Goal: Consume media (video, audio): Consume media (video, audio)

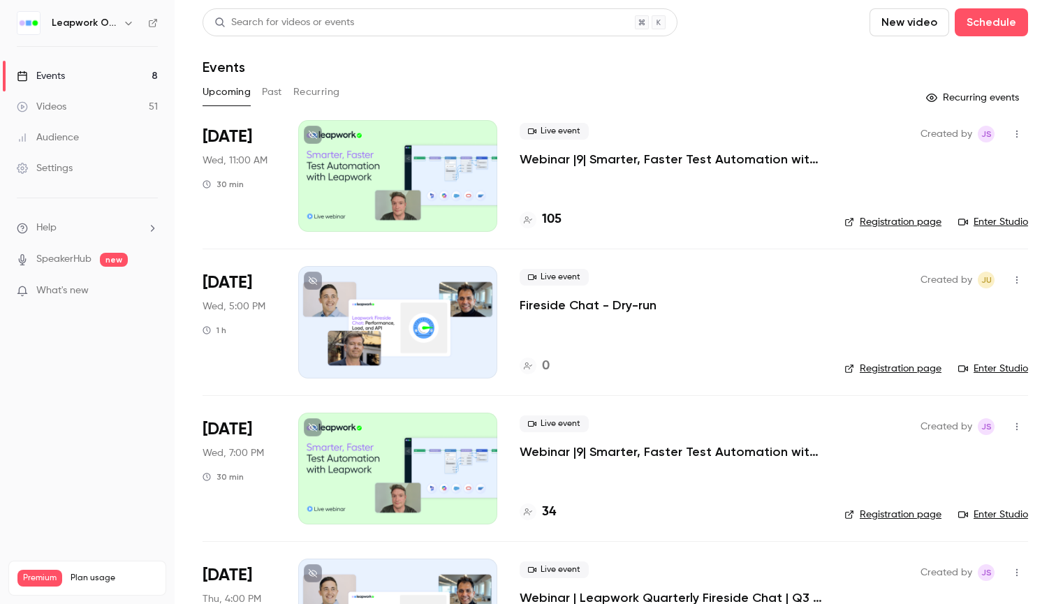
click at [268, 94] on button "Past" at bounding box center [272, 92] width 20 height 22
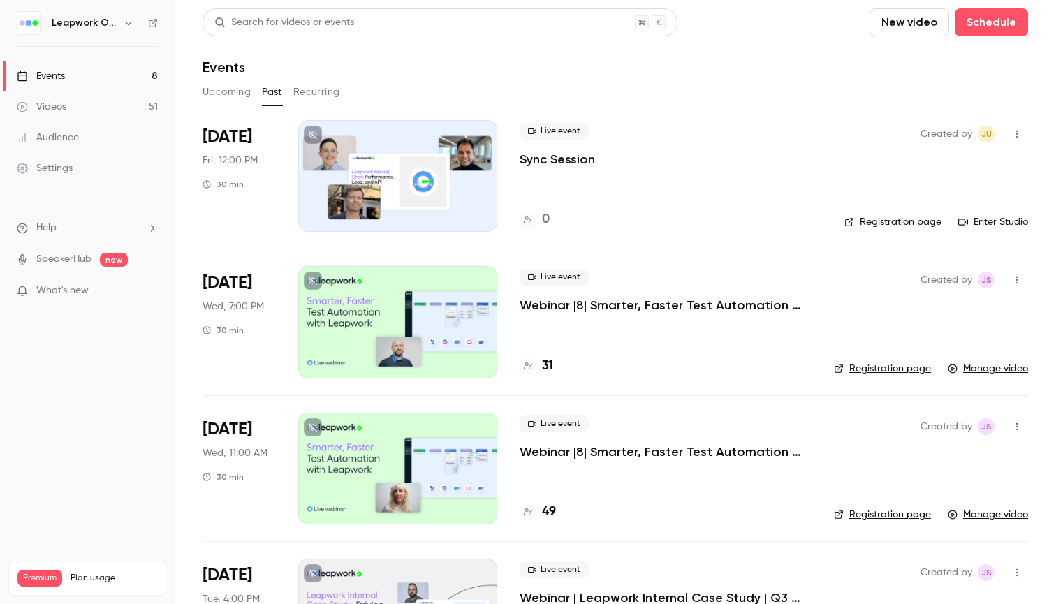
click at [581, 305] on p "Webinar |8| Smarter, Faster Test Automation with Leapwork | US | Q3 2025" at bounding box center [666, 305] width 292 height 17
click at [560, 305] on p "Webinar |8| Smarter, Faster Test Automation with Leapwork | US | Q3 2025" at bounding box center [666, 305] width 292 height 17
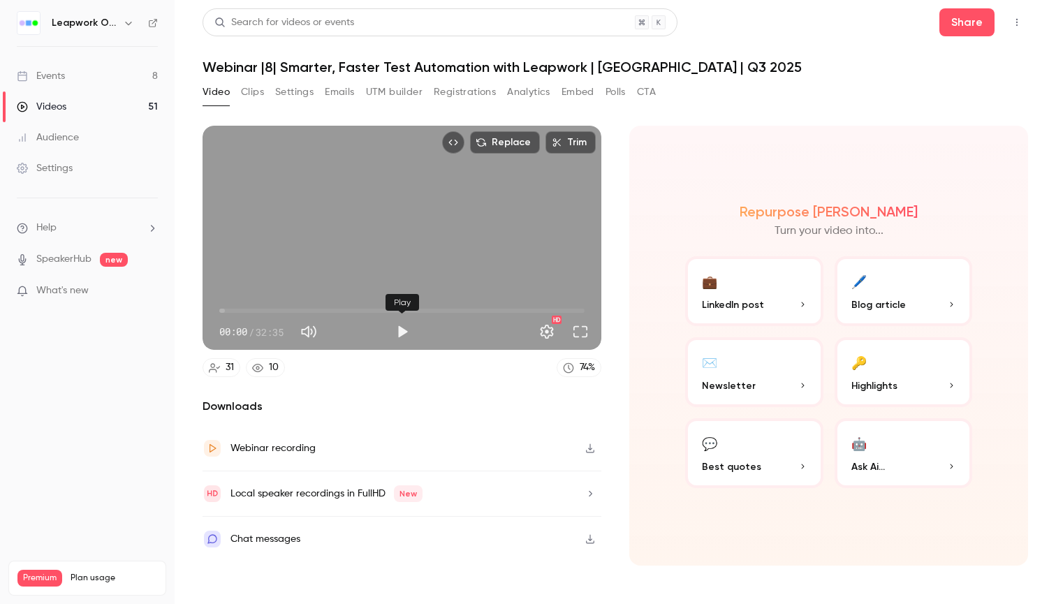
click at [400, 331] on button "Play" at bounding box center [402, 332] width 28 height 28
click at [582, 330] on button "Full screen" at bounding box center [581, 332] width 28 height 28
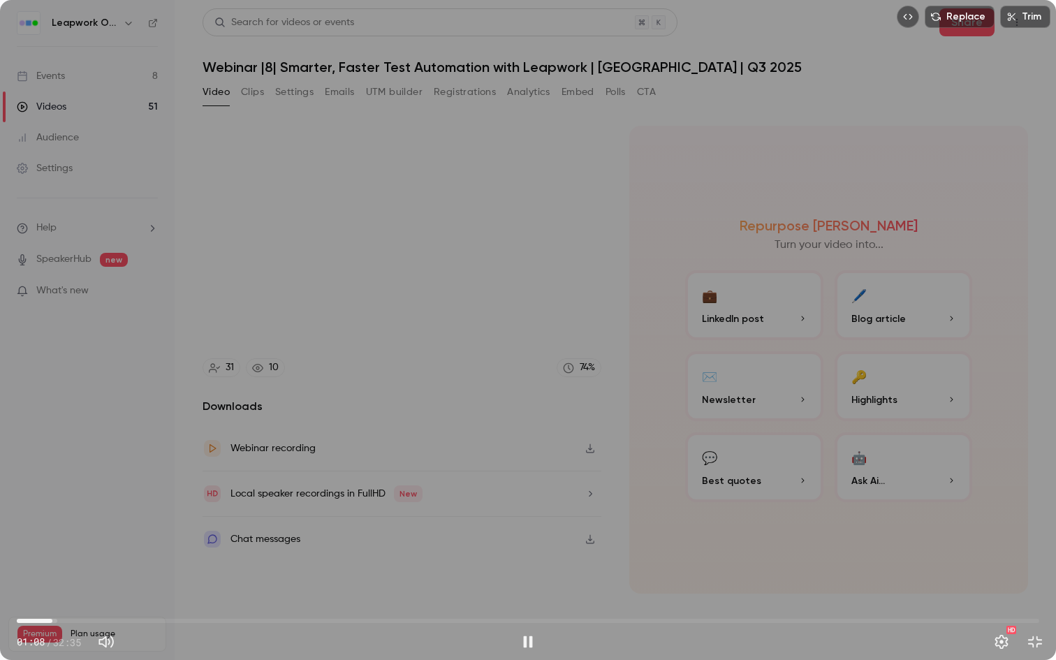
click at [52, 604] on span "01:08" at bounding box center [52, 621] width 4 height 4
click at [58, 604] on span "01:18" at bounding box center [58, 621] width 4 height 4
click at [75, 604] on span "01:18" at bounding box center [528, 621] width 1023 height 22
click at [57, 604] on span "01:52" at bounding box center [528, 621] width 1023 height 22
click at [124, 497] on div "Replace Trim 01:20 01:20 / 32:35 HD" at bounding box center [528, 330] width 1056 height 660
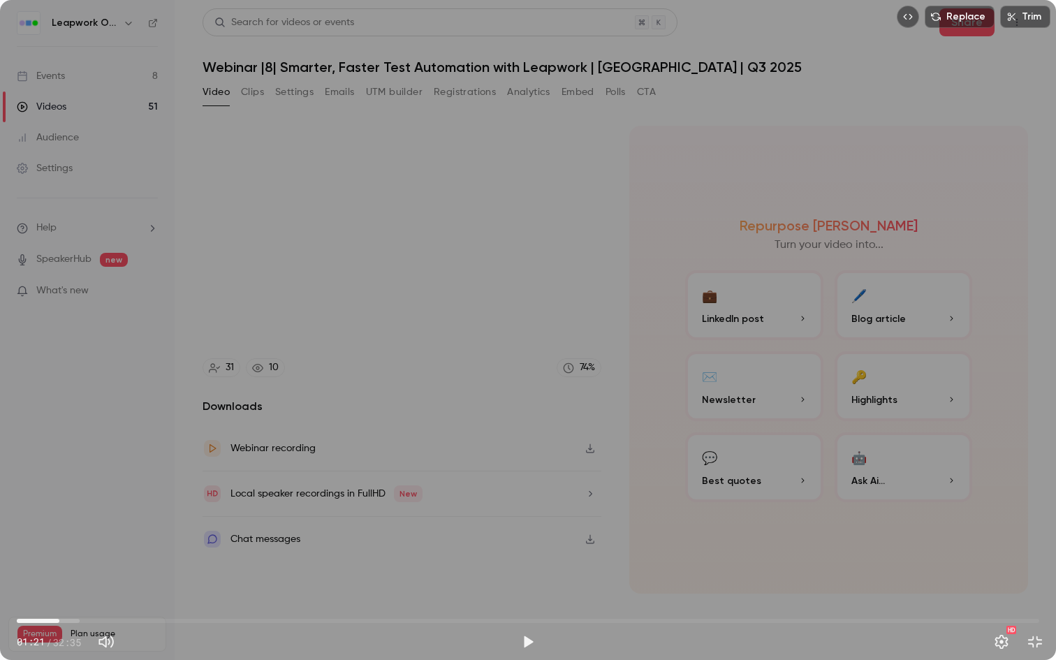
click at [124, 497] on div "Replace Trim 01:21 01:21 / 32:35 HD" at bounding box center [528, 330] width 1056 height 660
click at [1043, 604] on button "Exit full screen" at bounding box center [1035, 642] width 28 height 28
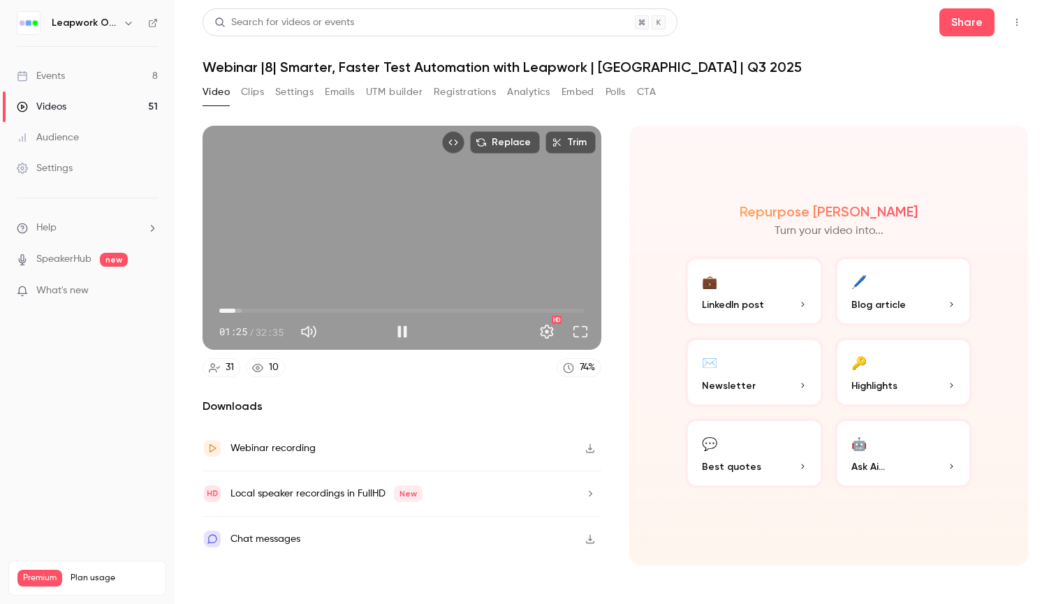
click at [374, 228] on div "Replace Trim 01:25 01:25 / 32:35 HD" at bounding box center [402, 238] width 399 height 224
type input "****"
click at [620, 94] on button "Polls" at bounding box center [616, 92] width 20 height 22
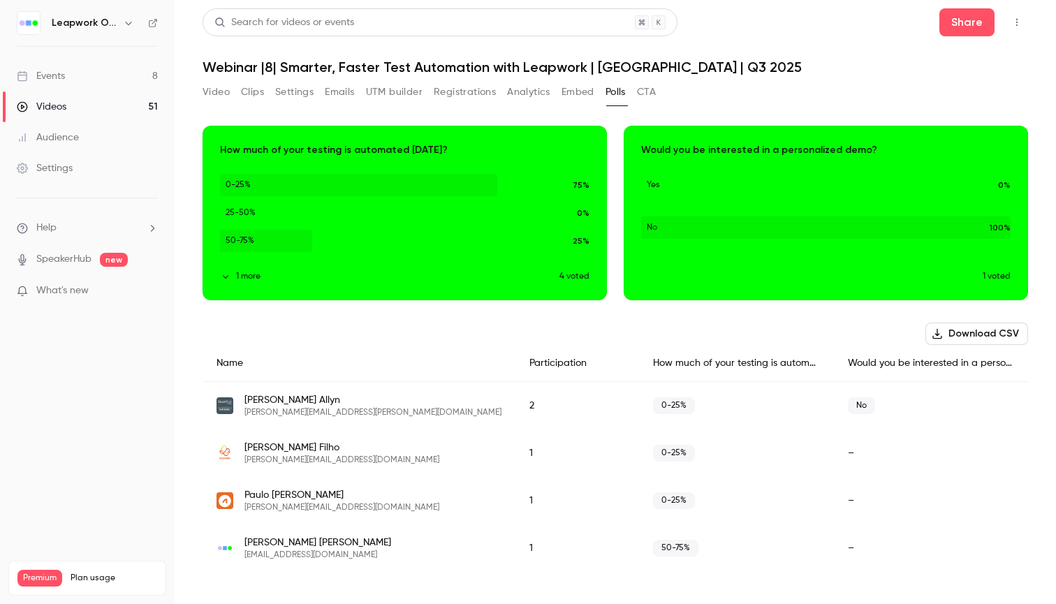
click at [225, 92] on button "Video" at bounding box center [216, 92] width 27 height 22
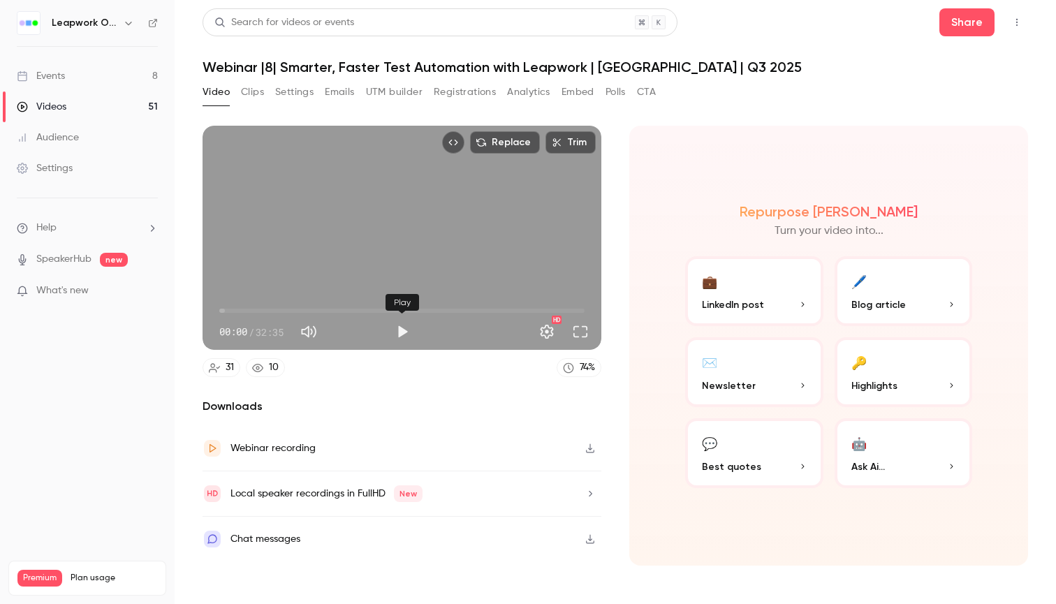
click at [397, 333] on button "Play" at bounding box center [402, 332] width 28 height 28
click at [228, 311] on span "00:01" at bounding box center [401, 311] width 365 height 22
drag, startPoint x: 235, startPoint y: 310, endPoint x: 280, endPoint y: 312, distance: 45.4
click at [282, 312] on span "05:47" at bounding box center [284, 311] width 4 height 4
click at [256, 310] on span "05:25" at bounding box center [401, 311] width 365 height 22
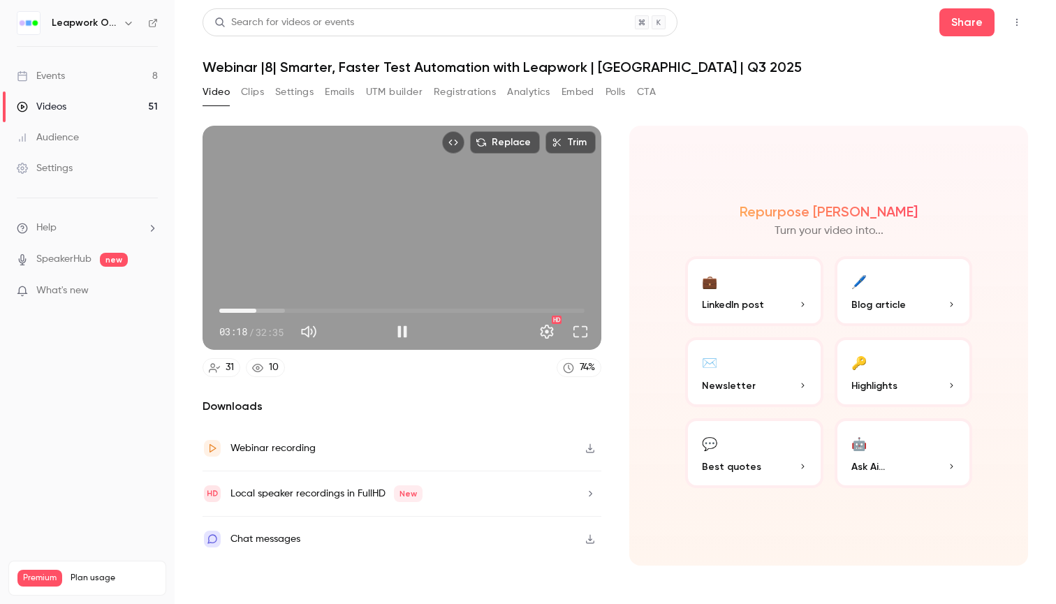
click at [239, 309] on span "03:18" at bounding box center [401, 311] width 365 height 22
click at [252, 309] on span "01:44" at bounding box center [401, 311] width 365 height 22
click at [280, 307] on span "02:55" at bounding box center [401, 311] width 365 height 22
click at [398, 314] on span "15:57" at bounding box center [401, 311] width 365 height 22
click at [475, 312] on span "15:57" at bounding box center [401, 311] width 365 height 22
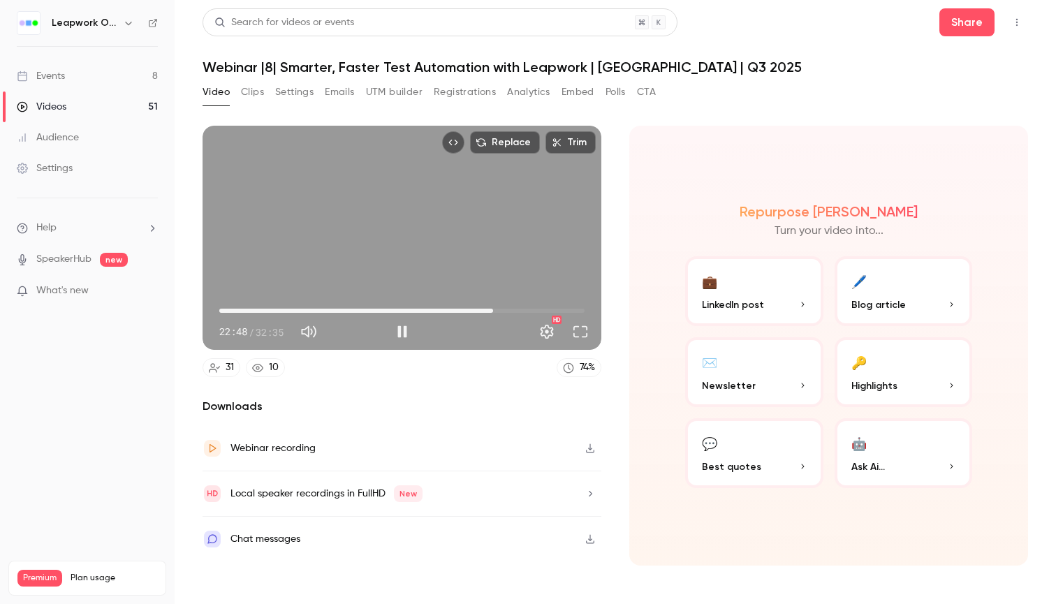
click at [493, 312] on span "24:25" at bounding box center [401, 311] width 365 height 22
click at [511, 311] on span "24:25" at bounding box center [401, 311] width 365 height 22
click at [520, 311] on span "25:59" at bounding box center [401, 311] width 365 height 22
click at [529, 310] on span "26:51" at bounding box center [401, 311] width 365 height 22
click at [536, 310] on span "27:36" at bounding box center [401, 311] width 365 height 22
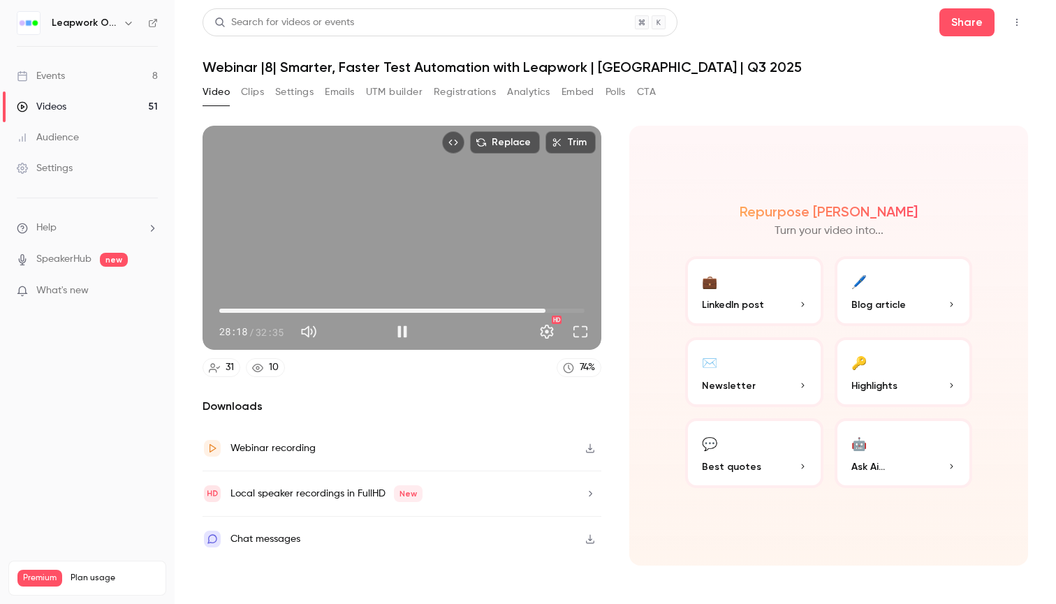
click at [546, 310] on span "29:06" at bounding box center [401, 311] width 365 height 22
click at [555, 310] on span "29:06" at bounding box center [401, 311] width 365 height 22
click at [564, 311] on span "29:58" at bounding box center [401, 311] width 365 height 22
click at [560, 311] on span "30:21" at bounding box center [559, 311] width 4 height 4
click at [557, 311] on span "30:21" at bounding box center [559, 311] width 4 height 4
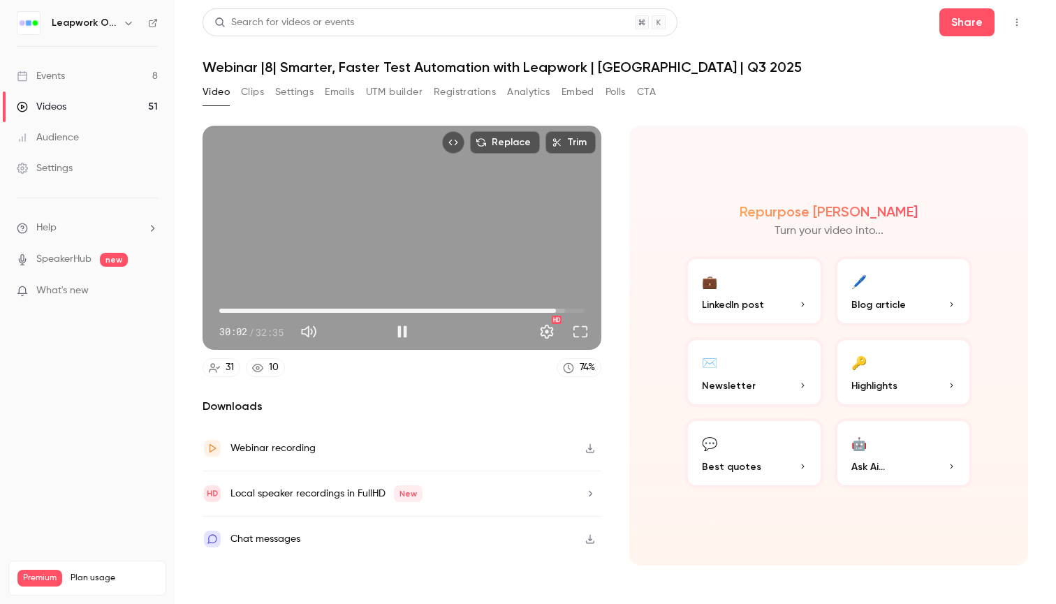
click at [567, 311] on span "30:02" at bounding box center [401, 311] width 365 height 22
click at [572, 311] on span "31:28" at bounding box center [572, 311] width 4 height 4
click at [582, 312] on span "32:20" at bounding box center [401, 311] width 365 height 22
click at [592, 312] on div "32:20 32:20 / 32:35 HD" at bounding box center [402, 320] width 399 height 59
click at [228, 310] on span "00:48" at bounding box center [401, 311] width 365 height 22
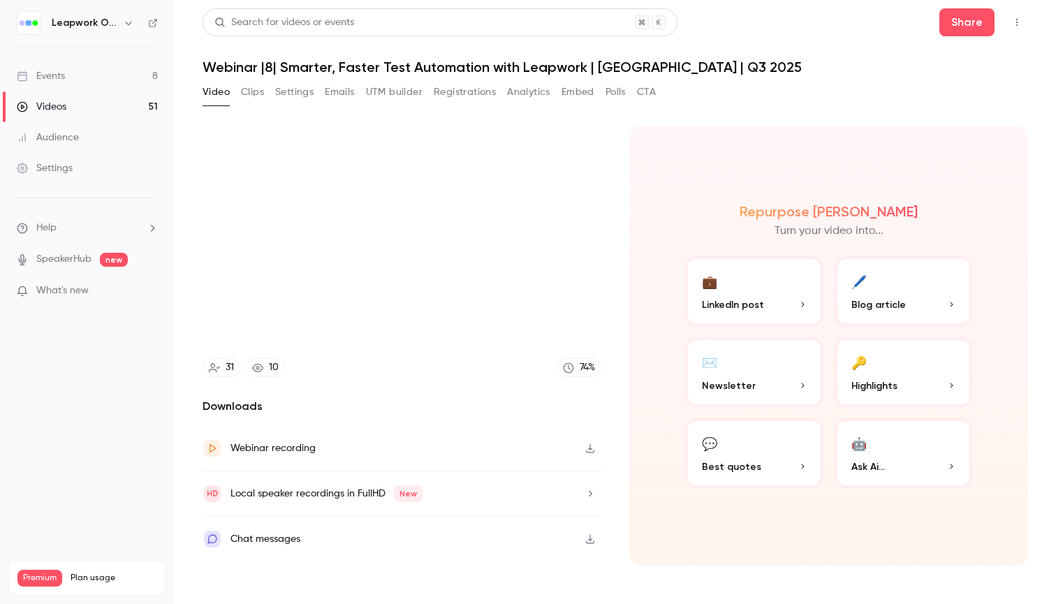
click at [261, 247] on video at bounding box center [402, 238] width 399 height 224
type input "****"
click at [517, 211] on div "Replace Trim 00:52 00:52 / 32:35 HD" at bounding box center [402, 238] width 399 height 224
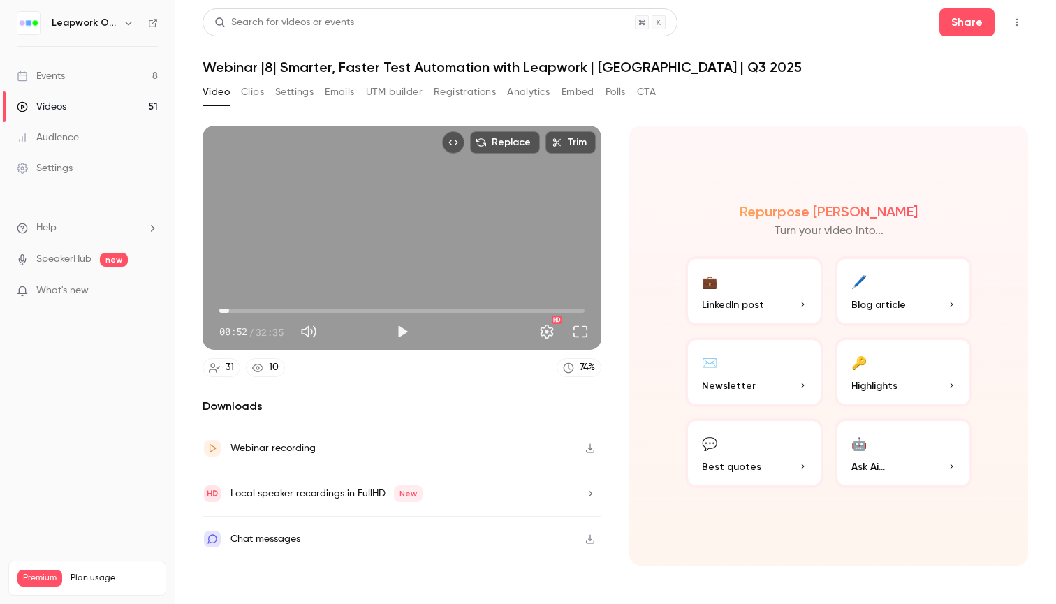
click at [618, 89] on button "Polls" at bounding box center [616, 92] width 20 height 22
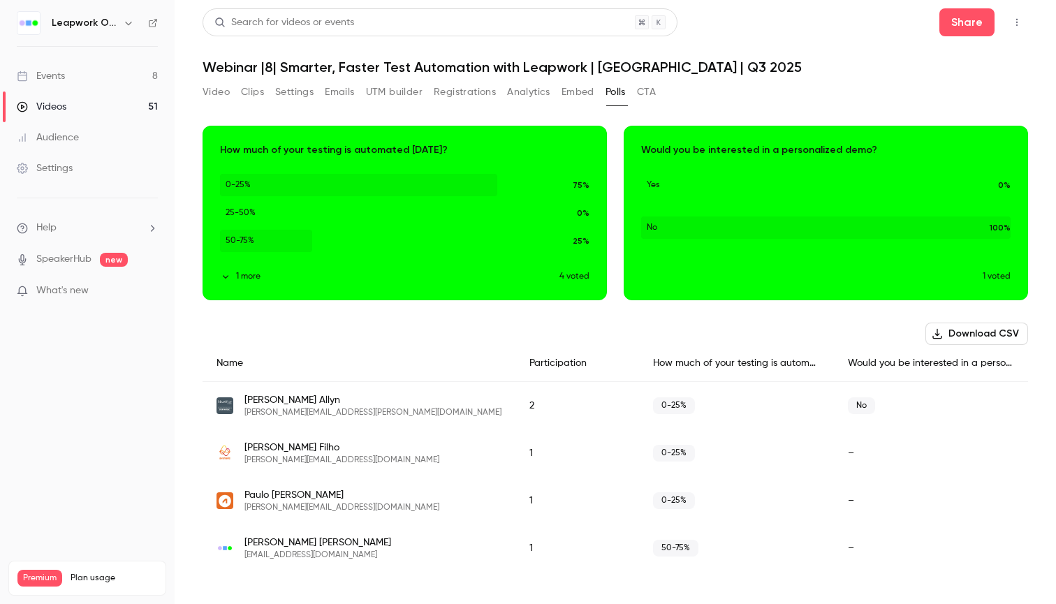
click at [286, 163] on div "Download image" at bounding box center [404, 212] width 403 height 173
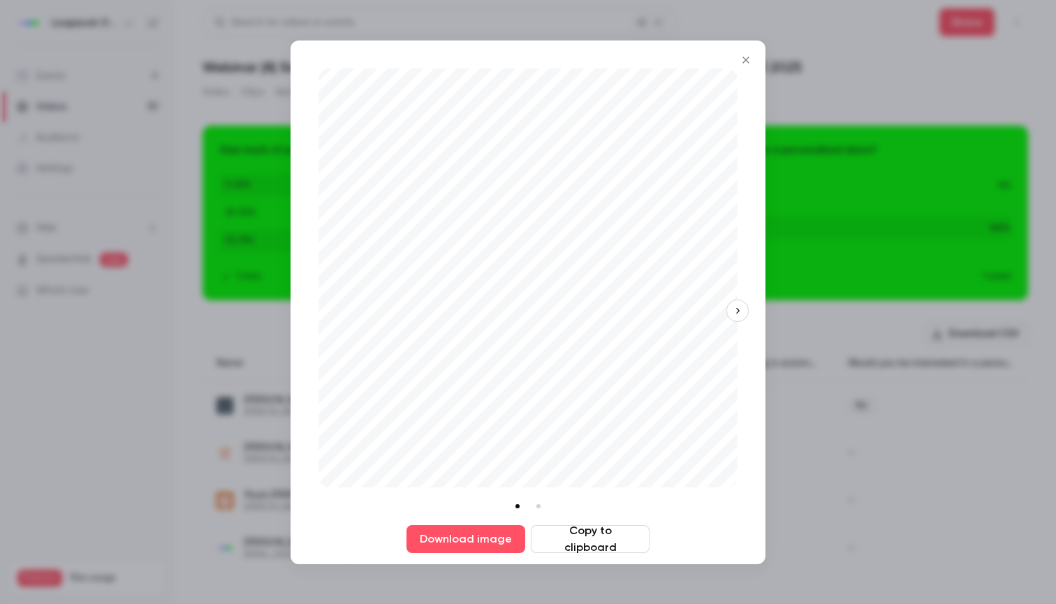
click at [856, 116] on div at bounding box center [528, 302] width 1056 height 604
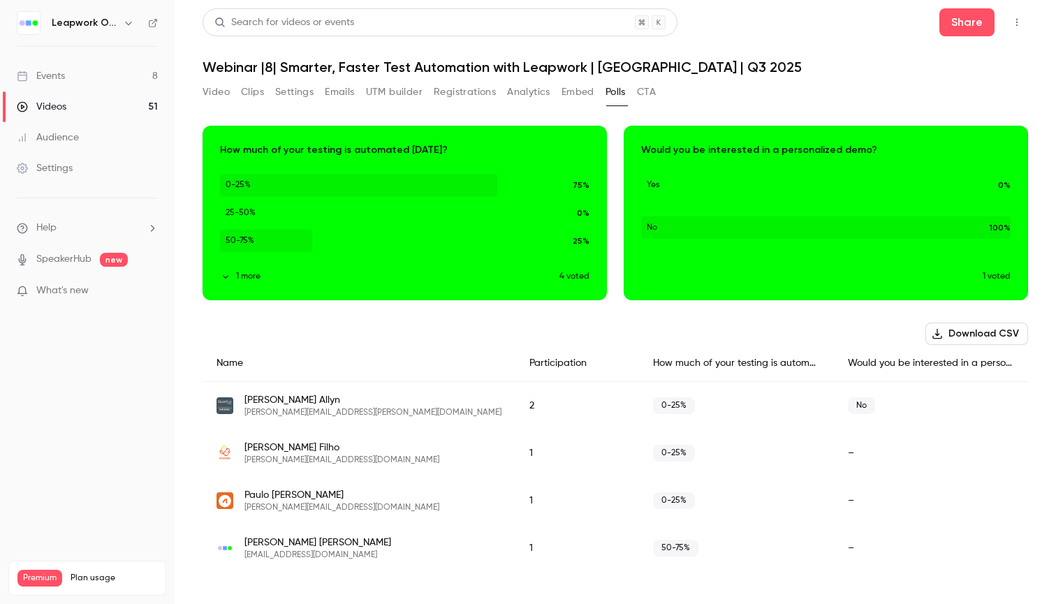
click at [218, 96] on button "Video" at bounding box center [216, 92] width 27 height 22
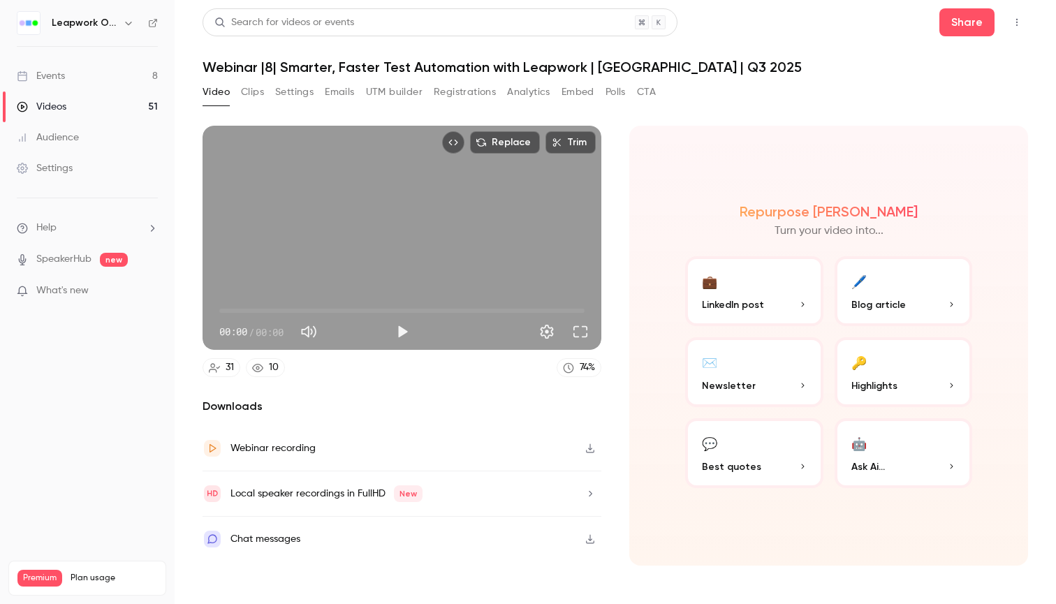
click at [116, 78] on link "Events 8" at bounding box center [87, 76] width 175 height 31
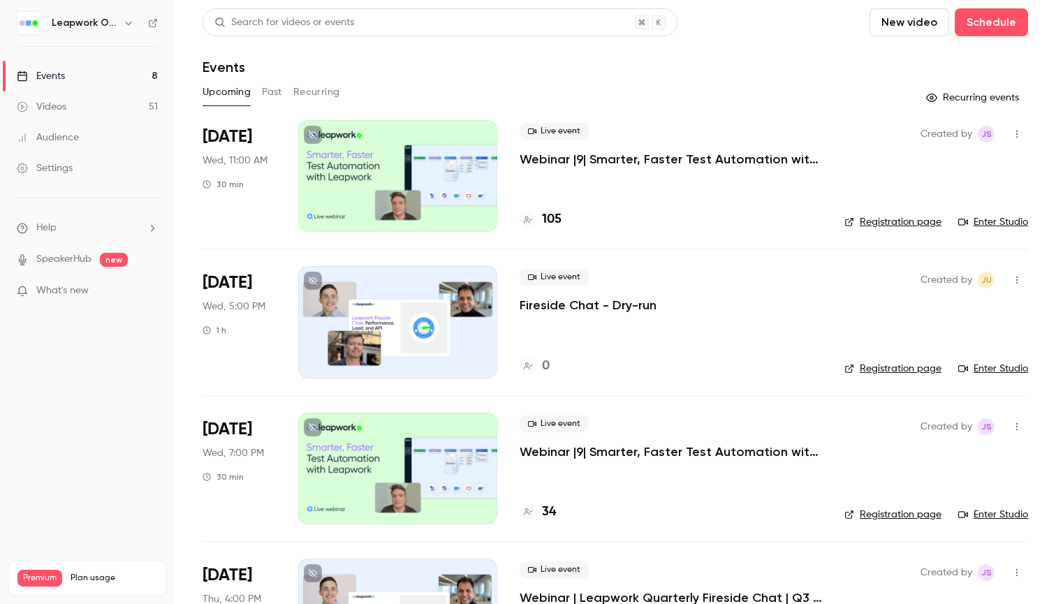
click at [560, 159] on p "Webinar |9| Smarter, Faster Test Automation with Leapwork | EMEA | Q3 2025" at bounding box center [671, 159] width 302 height 17
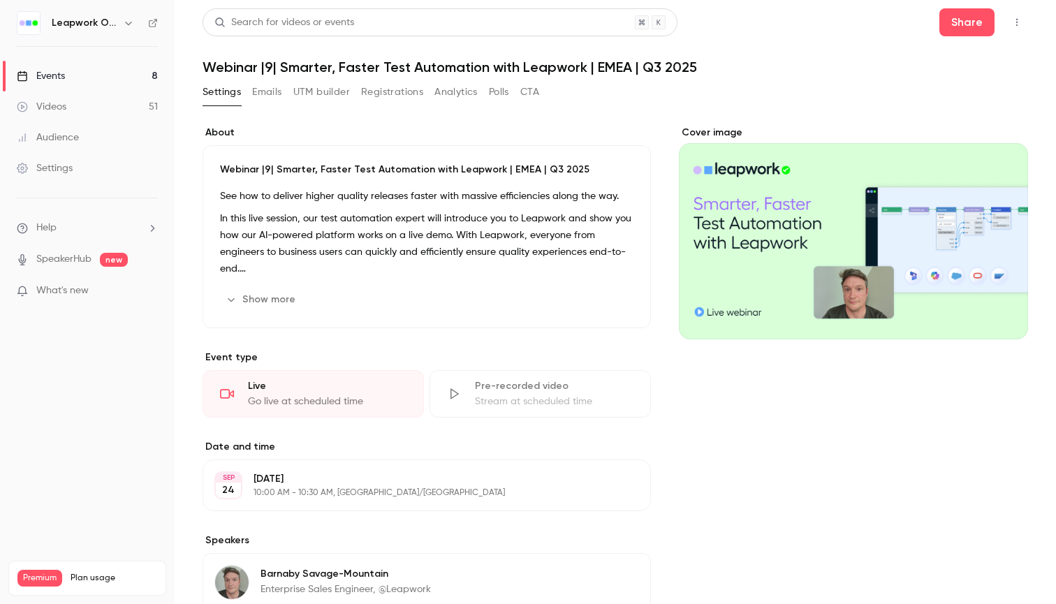
click at [1011, 19] on button "button" at bounding box center [1017, 22] width 22 height 22
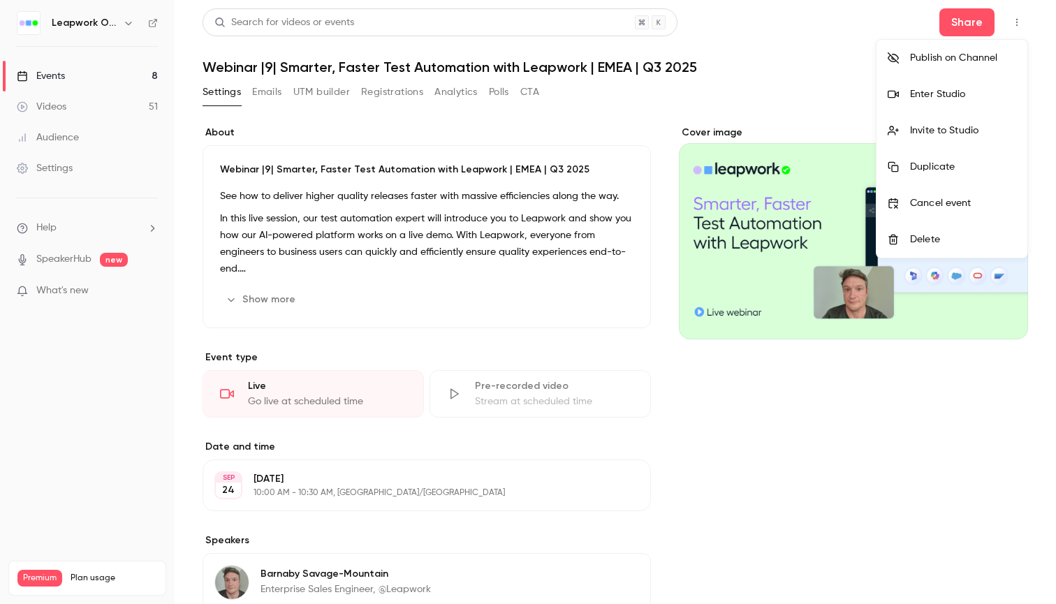
click at [958, 89] on div "Enter Studio" at bounding box center [963, 94] width 106 height 14
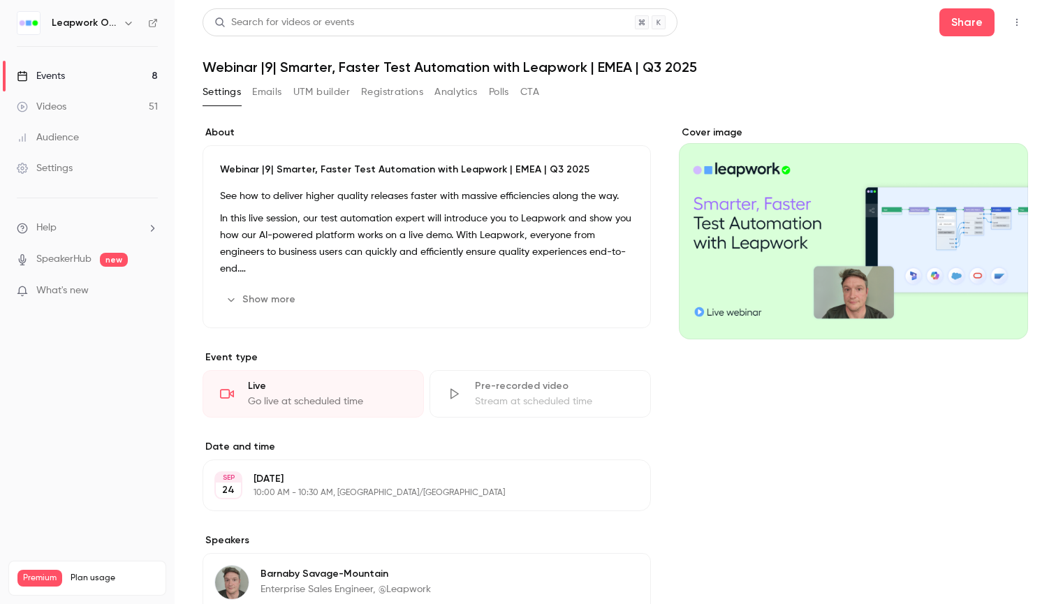
click at [1016, 21] on icon "button" at bounding box center [1017, 22] width 11 height 10
